Goal: Task Accomplishment & Management: Use online tool/utility

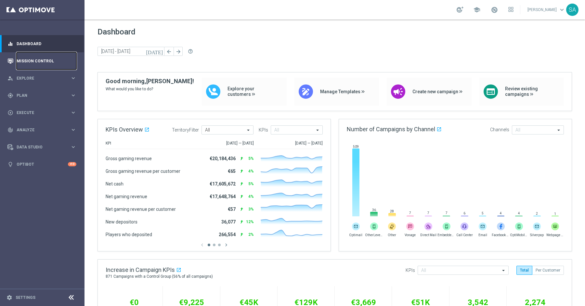
click at [35, 63] on link "Mission Control" at bounding box center [47, 60] width 60 height 17
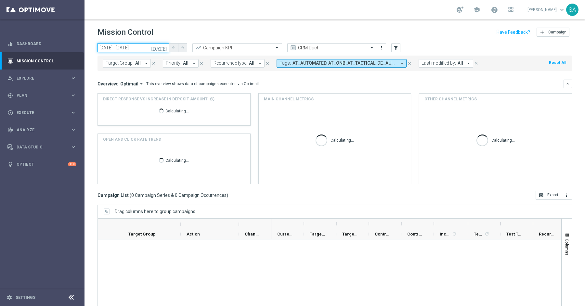
click at [153, 49] on input "[DATE] - [DATE]" at bounding box center [134, 47] width 72 height 9
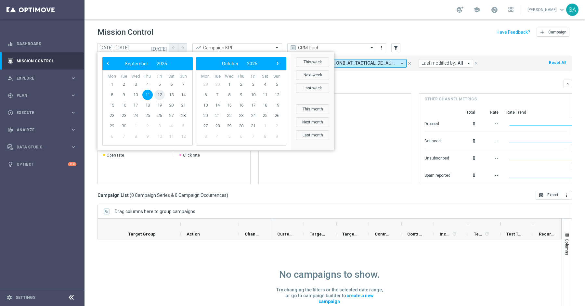
click at [159, 96] on span "12" at bounding box center [159, 95] width 10 height 10
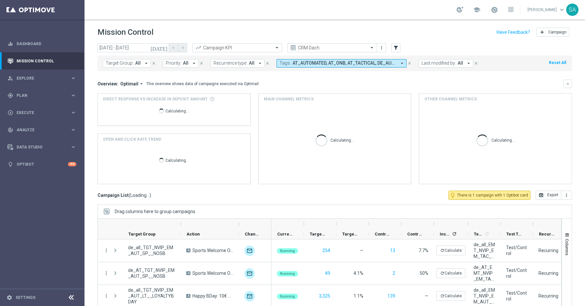
click at [159, 96] on span "Direct Response VS Increase In Deposit Amount" at bounding box center [155, 99] width 105 height 6
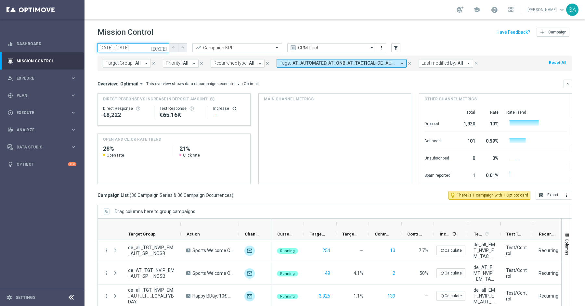
click at [149, 48] on input "11 Sep 2025 - 11 Sep 2025" at bounding box center [134, 47] width 72 height 9
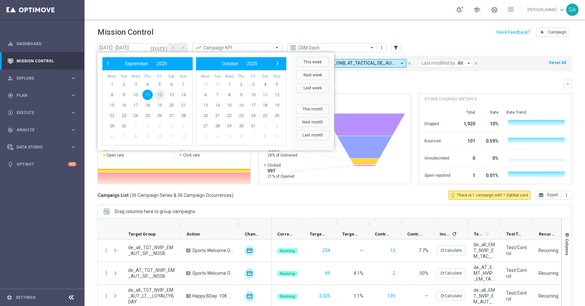
click at [159, 93] on span "12" at bounding box center [159, 95] width 10 height 10
type input "12 Sep 2025 - 12 Sep 2025"
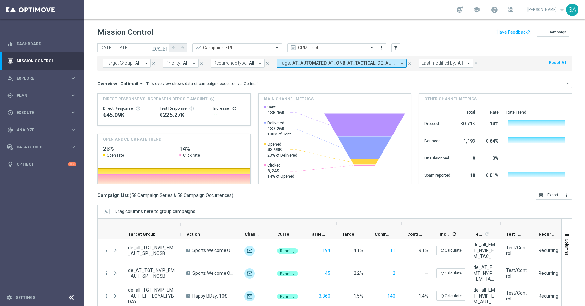
click at [399, 63] on icon "arrow_drop_down" at bounding box center [402, 63] width 6 height 6
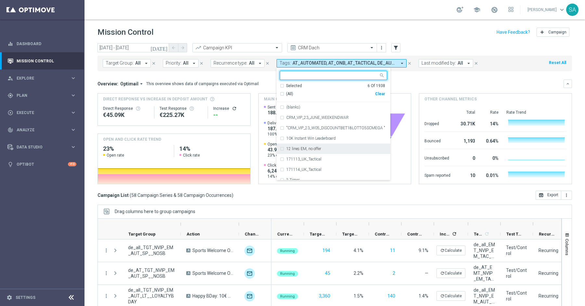
click at [280, 91] on div "(All)" at bounding box center [327, 94] width 95 height 6
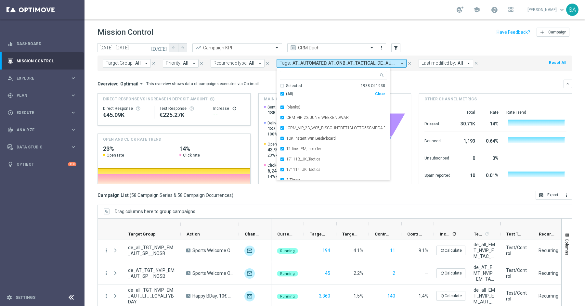
click at [280, 93] on div "(All)" at bounding box center [327, 94] width 95 height 6
click at [292, 74] on input "text" at bounding box center [331, 76] width 95 height 6
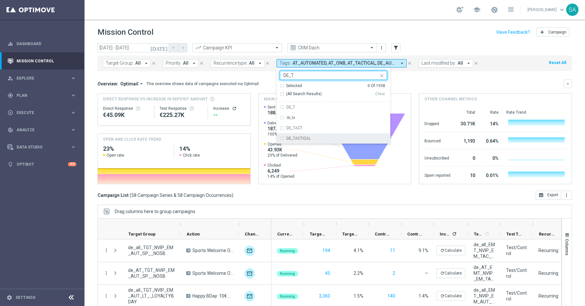
click at [290, 140] on div "DE_TACTICAL" at bounding box center [333, 138] width 107 height 10
type input "DE_T"
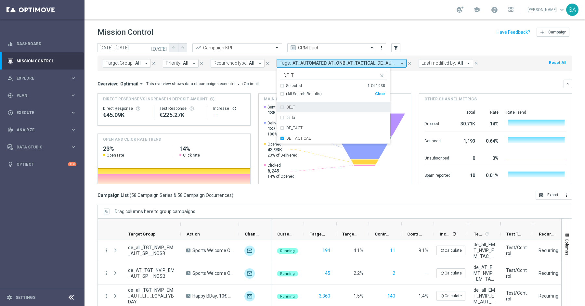
click at [405, 86] on div "Overview: Optimail arrow_drop_down This overview shows data of campaigns execut…" at bounding box center [331, 84] width 466 height 6
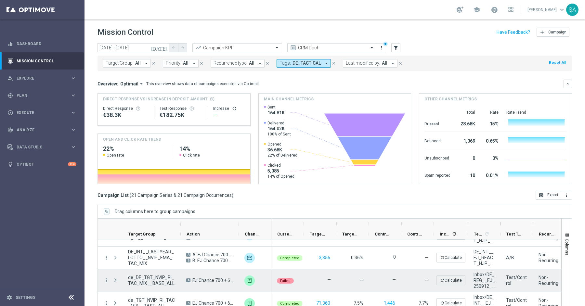
scroll to position [344, 0]
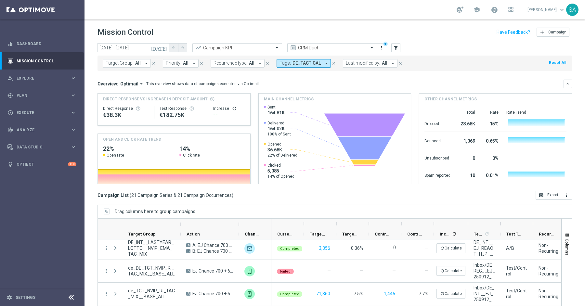
click at [188, 201] on div "today 12 Sep 2025 - 12 Sep 2025 arrow_back arrow_forward Campaign KPI trending_…" at bounding box center [335, 171] width 501 height 257
click at [272, 202] on div "today 12 Sep 2025 - 12 Sep 2025 arrow_back arrow_forward Campaign KPI trending_…" at bounding box center [335, 171] width 501 height 257
